Goal: Task Accomplishment & Management: Complete application form

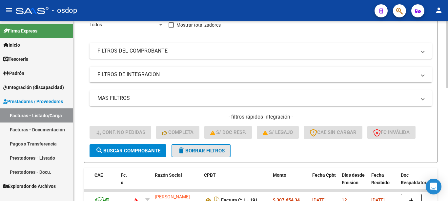
scroll to position [139, 0]
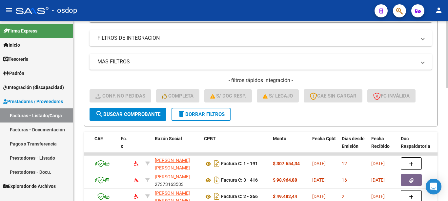
click at [192, 112] on span "delete Borrar Filtros" at bounding box center [200, 114] width 47 height 6
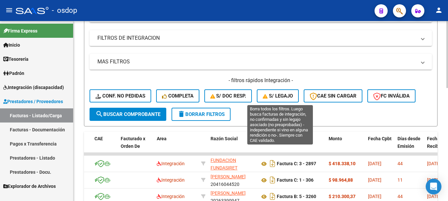
click at [285, 93] on span "S/ legajo" at bounding box center [278, 96] width 30 height 6
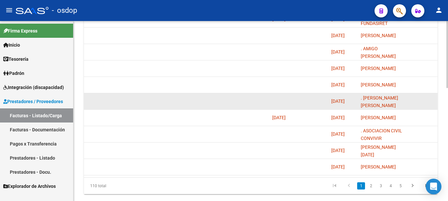
scroll to position [303, 0]
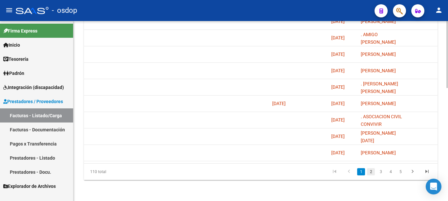
click at [371, 171] on link "2" at bounding box center [371, 171] width 8 height 7
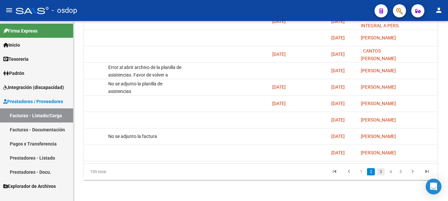
click at [382, 170] on link "3" at bounding box center [381, 171] width 8 height 7
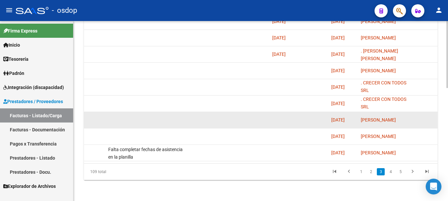
click at [292, 114] on datatable-body-cell at bounding box center [284, 120] width 30 height 16
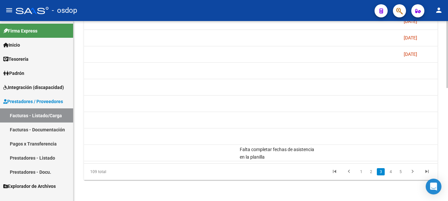
scroll to position [0, 680]
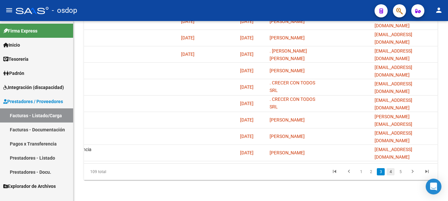
click at [391, 173] on link "4" at bounding box center [391, 171] width 8 height 7
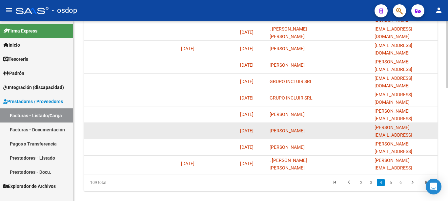
scroll to position [303, 0]
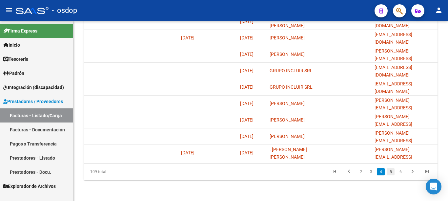
click at [392, 172] on link "5" at bounding box center [391, 171] width 8 height 7
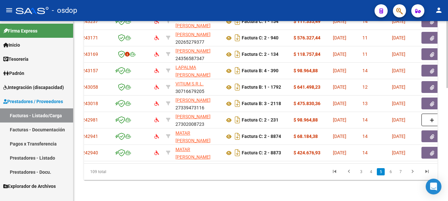
scroll to position [0, 0]
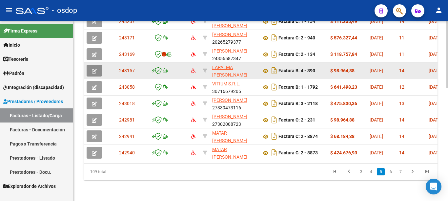
click at [99, 65] on button "button" at bounding box center [94, 71] width 15 height 12
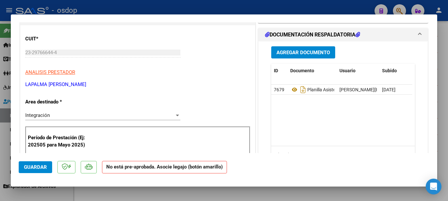
scroll to position [66, 0]
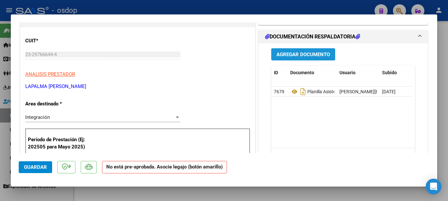
click at [293, 53] on span "Agregar Documento" at bounding box center [302, 54] width 53 height 6
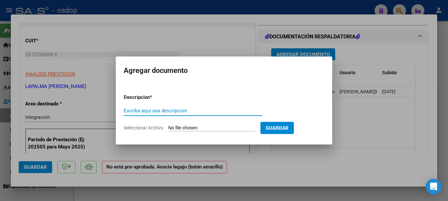
click at [223, 91] on form "Descripcion * Escriba aquí una descripcion Seleccionar Archivo Guardar" at bounding box center [224, 113] width 201 height 48
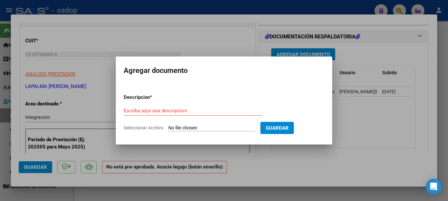
click at [165, 15] on div at bounding box center [224, 100] width 448 height 201
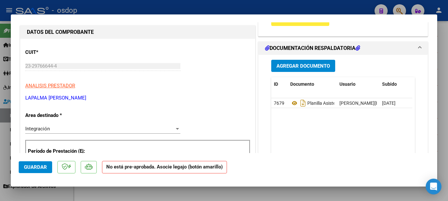
scroll to position [0, 0]
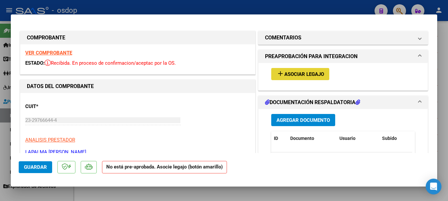
click at [306, 71] on span "add Asociar Legajo" at bounding box center [300, 74] width 48 height 6
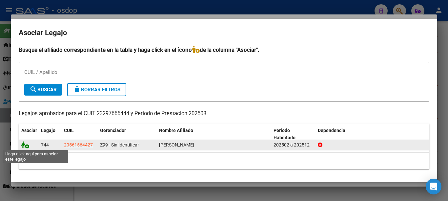
click at [27, 146] on icon at bounding box center [25, 144] width 8 height 7
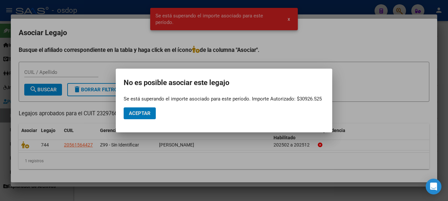
click at [278, 46] on div at bounding box center [224, 100] width 448 height 201
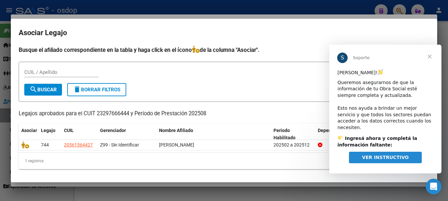
click at [431, 57] on span "Cerrar" at bounding box center [430, 57] width 24 height 24
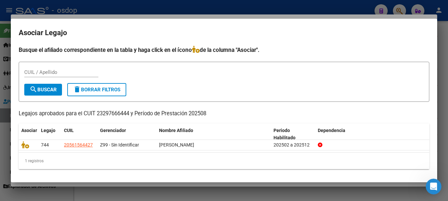
click at [0, 38] on div at bounding box center [224, 100] width 448 height 201
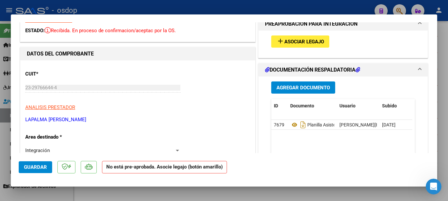
scroll to position [33, 0]
click at [0, 82] on div at bounding box center [224, 100] width 448 height 201
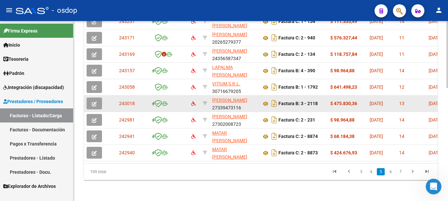
scroll to position [303, 0]
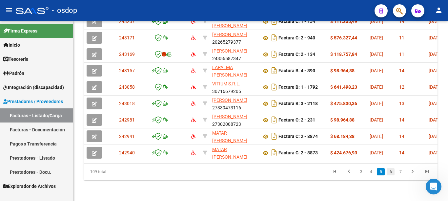
click at [392, 174] on link "6" at bounding box center [391, 171] width 8 height 7
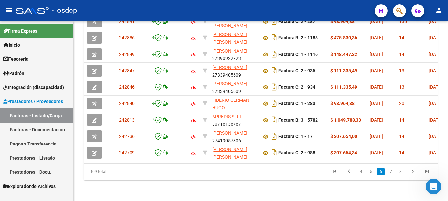
click at [392, 174] on link "7" at bounding box center [391, 171] width 8 height 7
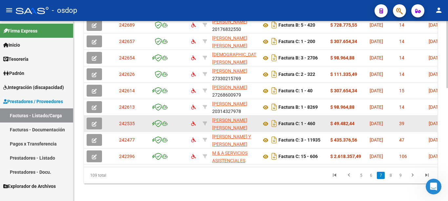
scroll to position [303, 0]
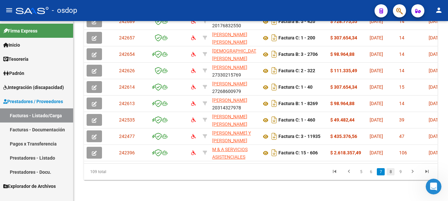
click at [390, 170] on link "8" at bounding box center [391, 171] width 8 height 7
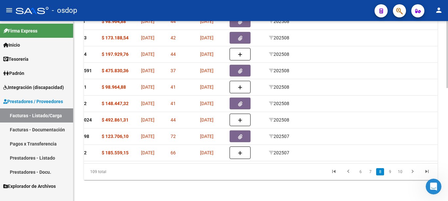
scroll to position [0, 0]
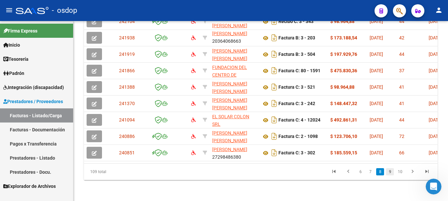
click at [390, 171] on link "9" at bounding box center [390, 171] width 8 height 7
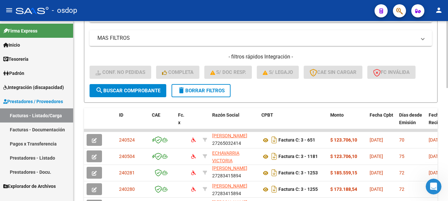
scroll to position [73, 0]
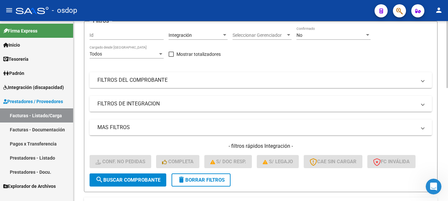
click at [345, 159] on span "CAE SIN CARGAR" at bounding box center [332, 161] width 47 height 6
click at [193, 176] on button "delete Borrar Filtros" at bounding box center [200, 179] width 59 height 13
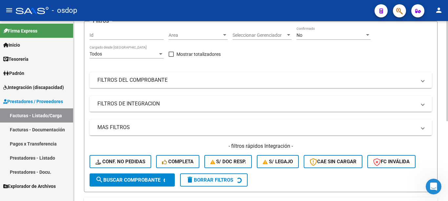
click at [324, 166] on button "CAE SIN CARGAR" at bounding box center [333, 161] width 59 height 13
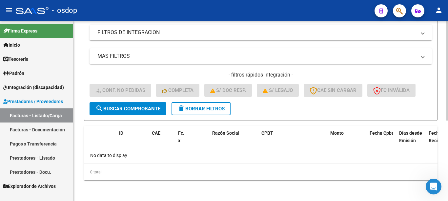
scroll to position [145, 0]
click at [196, 109] on span "delete Borrar Filtros" at bounding box center [200, 108] width 47 height 6
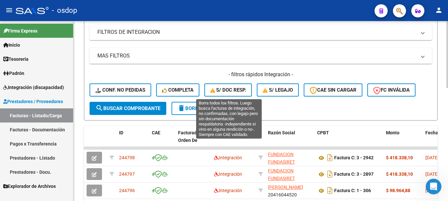
click at [236, 93] on button "S/ Doc Resp." at bounding box center [228, 89] width 48 height 13
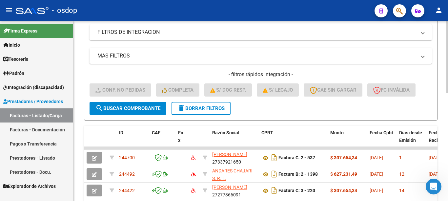
scroll to position [270, 0]
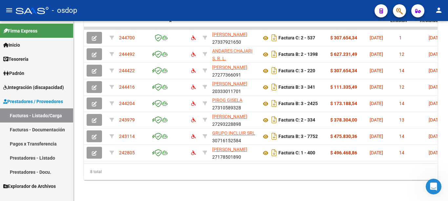
click at [248, 165] on div "8 total" at bounding box center [260, 171] width 353 height 16
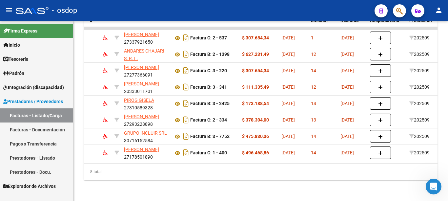
drag, startPoint x: 255, startPoint y: 165, endPoint x: 318, endPoint y: 167, distance: 62.6
click at [318, 167] on div "8 total" at bounding box center [260, 171] width 353 height 16
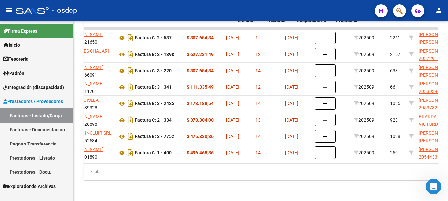
scroll to position [0, 165]
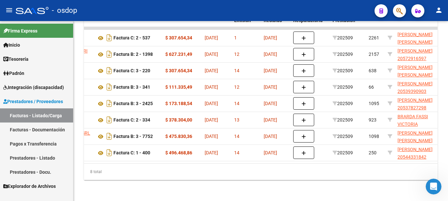
click at [175, 158] on datatable-body "244700 [PERSON_NAME] 27337921650 Factura C: 2 - 537 $ 307.654,34 [DATE] 1 [DATE…" at bounding box center [260, 95] width 353 height 136
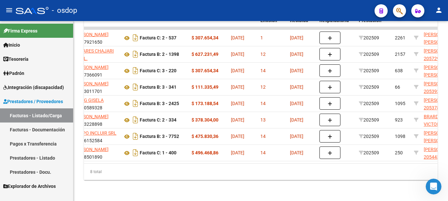
scroll to position [0, 56]
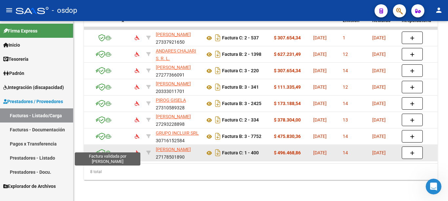
click at [102, 149] on icon at bounding box center [101, 152] width 7 height 7
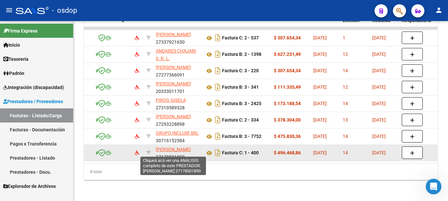
click at [165, 147] on span "[PERSON_NAME]" at bounding box center [173, 149] width 35 height 5
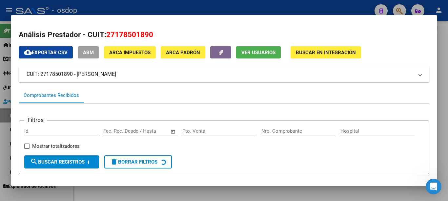
click at [0, 70] on div at bounding box center [224, 100] width 448 height 201
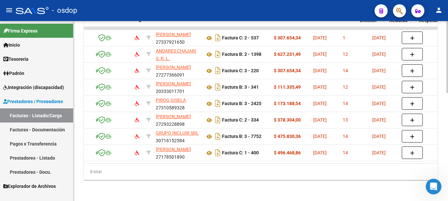
scroll to position [0, 0]
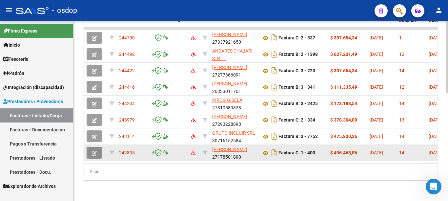
click at [93, 150] on icon "button" at bounding box center [94, 152] width 5 height 5
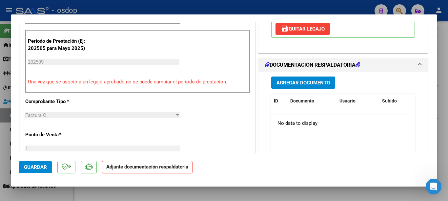
scroll to position [98, 0]
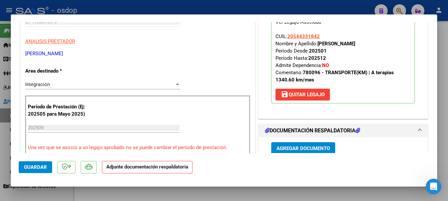
click at [300, 150] on span "Agregar Documento" at bounding box center [302, 148] width 53 height 6
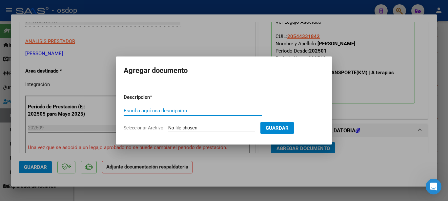
click at [0, 74] on div at bounding box center [224, 100] width 448 height 201
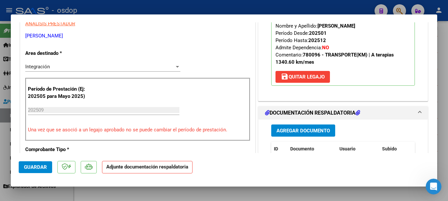
scroll to position [129, 0]
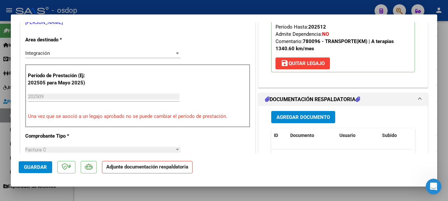
click at [294, 117] on span "Agregar Documento" at bounding box center [302, 117] width 53 height 6
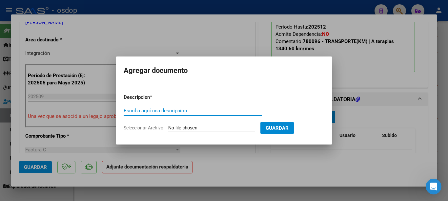
click at [207, 113] on input "Escriba aquí una descripcion" at bounding box center [193, 111] width 138 height 6
type input "planilla"
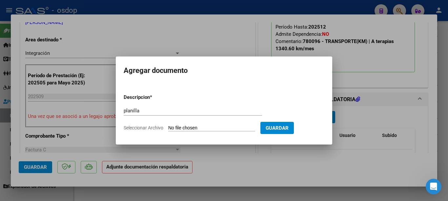
click at [178, 130] on input "Seleccionar Archivo" at bounding box center [211, 128] width 87 height 6
type input "C:\fakepath\[PERSON_NAME] Planilla.pdf"
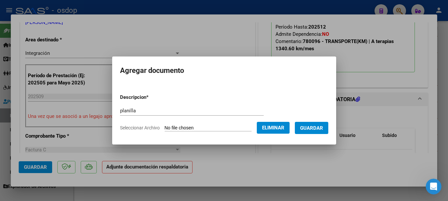
click at [309, 133] on button "Guardar" at bounding box center [311, 128] width 33 height 12
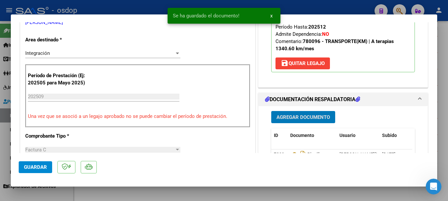
click at [31, 166] on span "Guardar" at bounding box center [35, 167] width 23 height 6
click at [0, 117] on div at bounding box center [224, 100] width 448 height 201
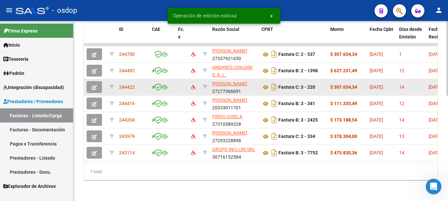
scroll to position [254, 0]
